Goal: Task Accomplishment & Management: Manage account settings

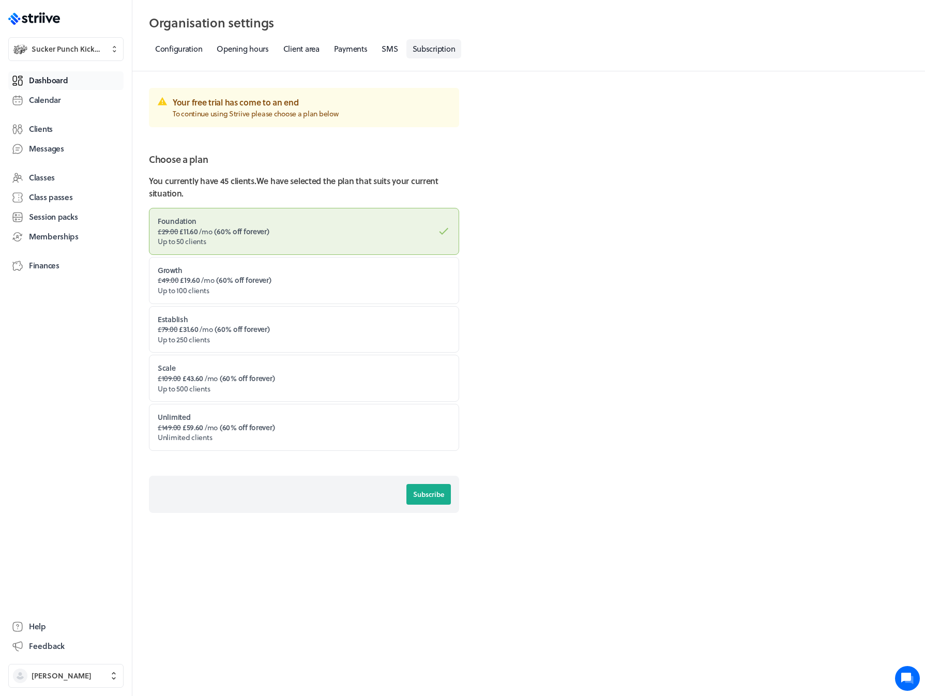
click at [54, 79] on span "Dashboard" at bounding box center [48, 80] width 39 height 11
click at [48, 95] on span "Calendar" at bounding box center [45, 100] width 32 height 11
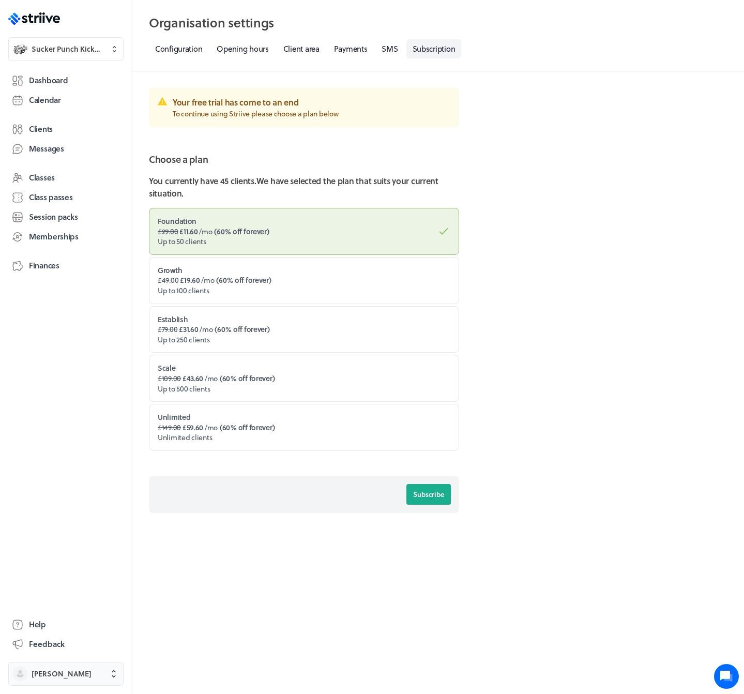
click at [60, 674] on span "[PERSON_NAME]" at bounding box center [62, 674] width 60 height 10
click at [51, 668] on span "Sign out" at bounding box center [46, 665] width 28 height 10
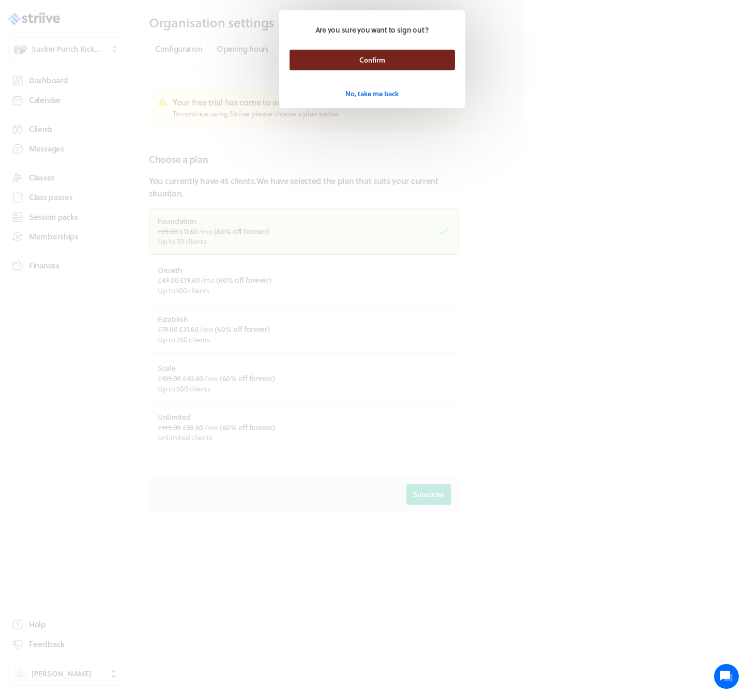
click at [357, 55] on button "Confirm" at bounding box center [372, 60] width 165 height 21
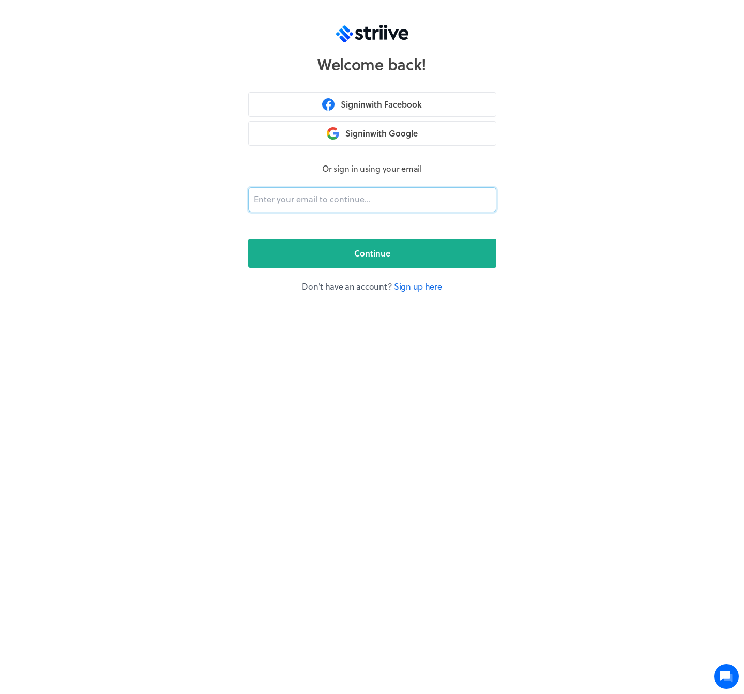
click at [297, 203] on input "email" at bounding box center [372, 199] width 248 height 25
type input "adam@striive.co"
